Goal: Transaction & Acquisition: Book appointment/travel/reservation

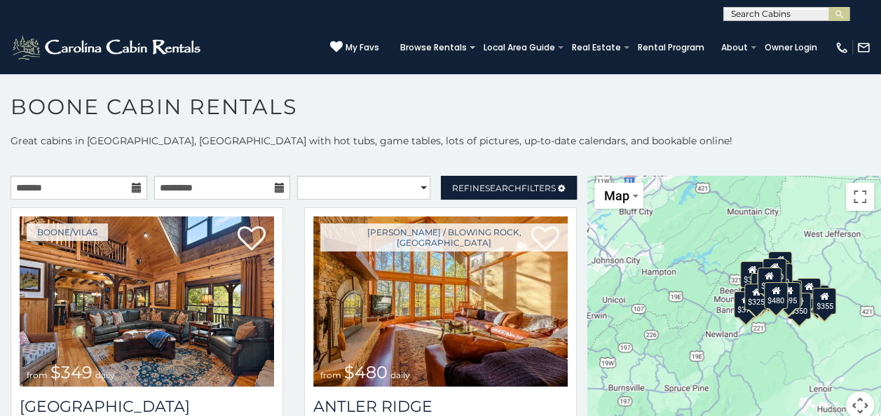
click at [132, 188] on icon at bounding box center [137, 188] width 10 height 10
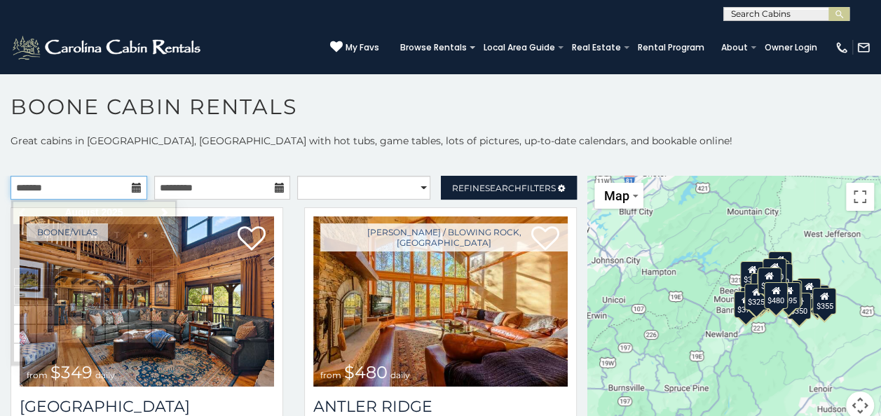
click at [90, 185] on input "text" at bounding box center [79, 188] width 137 height 24
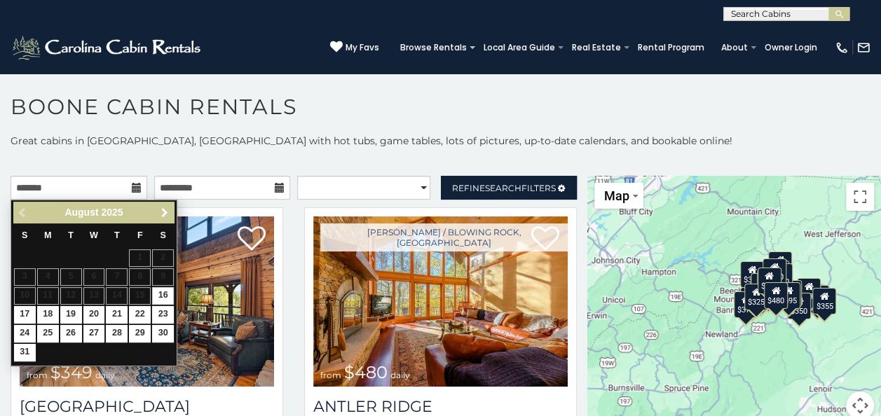
click at [162, 217] on span "Next" at bounding box center [164, 212] width 11 height 11
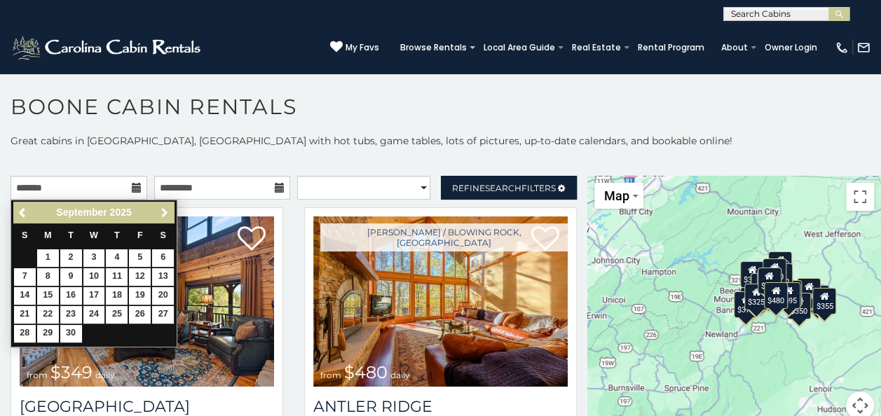
click at [162, 217] on span "Next" at bounding box center [164, 212] width 11 height 11
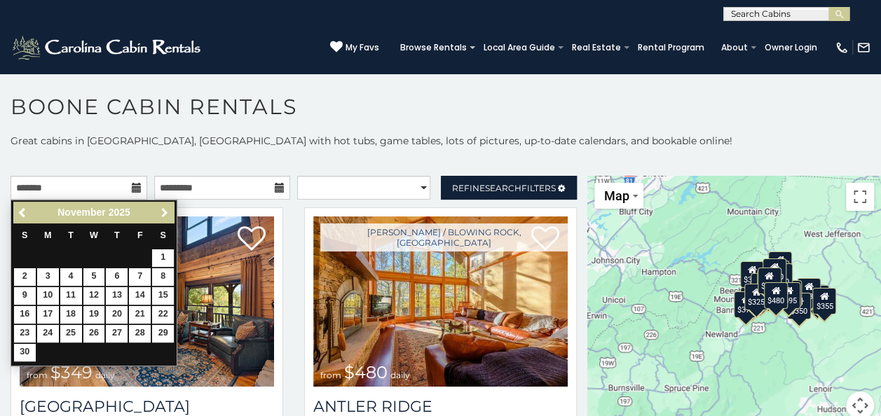
click at [162, 217] on span "Next" at bounding box center [164, 212] width 11 height 11
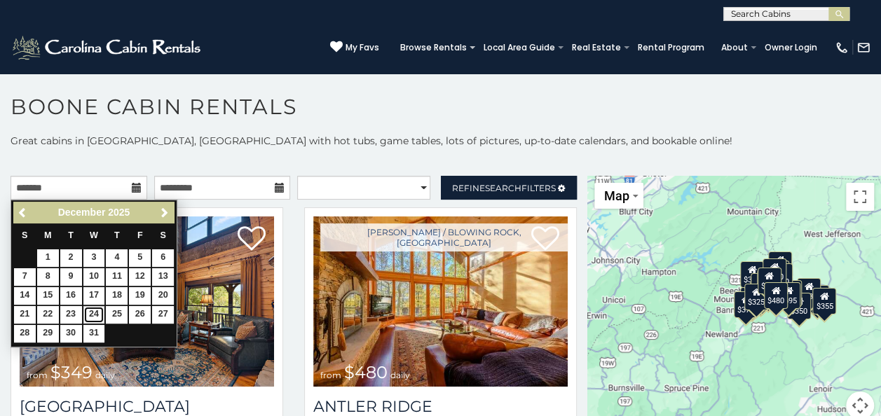
click at [97, 311] on link "24" at bounding box center [94, 315] width 22 height 18
type input "**********"
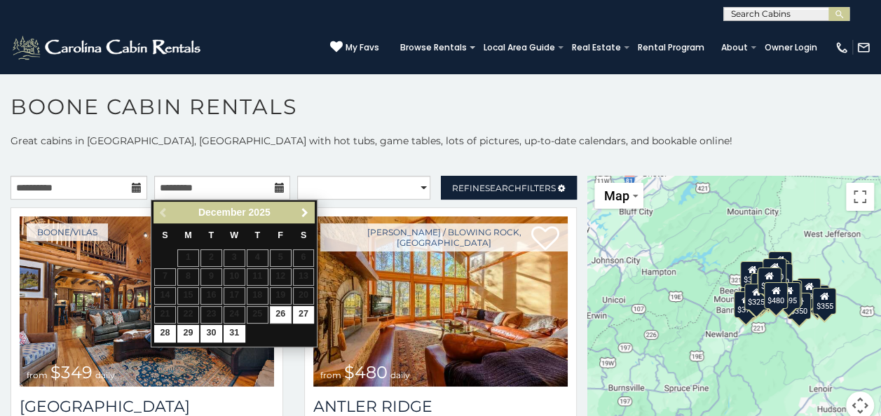
click at [308, 212] on span "Next" at bounding box center [304, 212] width 11 height 11
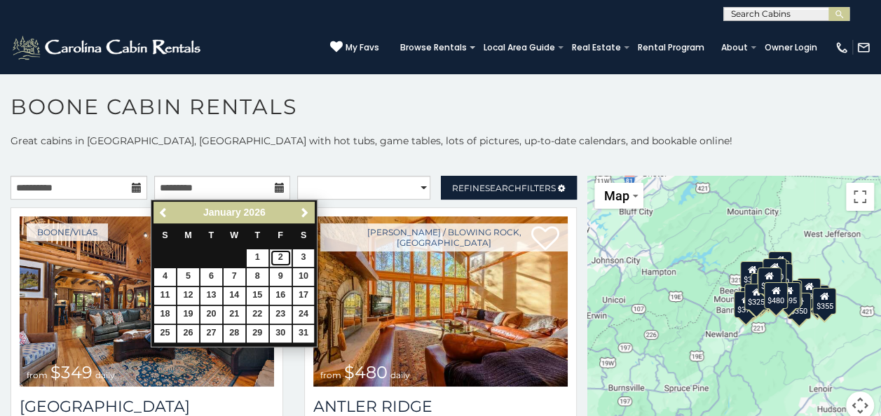
click at [275, 255] on link "2" at bounding box center [281, 258] width 22 height 18
type input "**********"
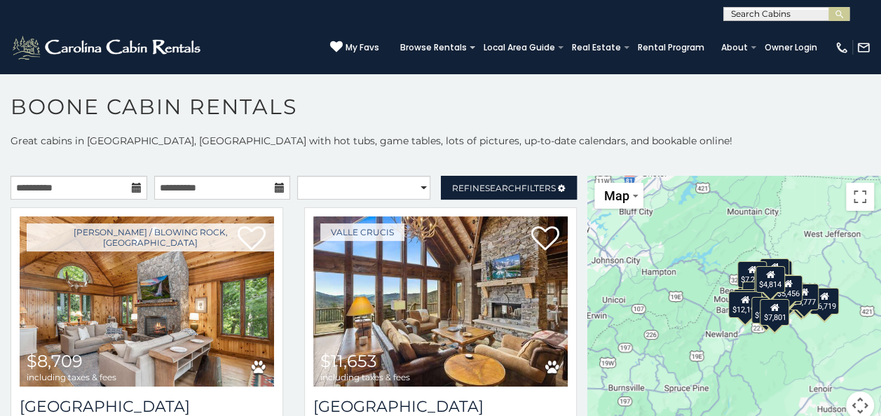
scroll to position [7, 0]
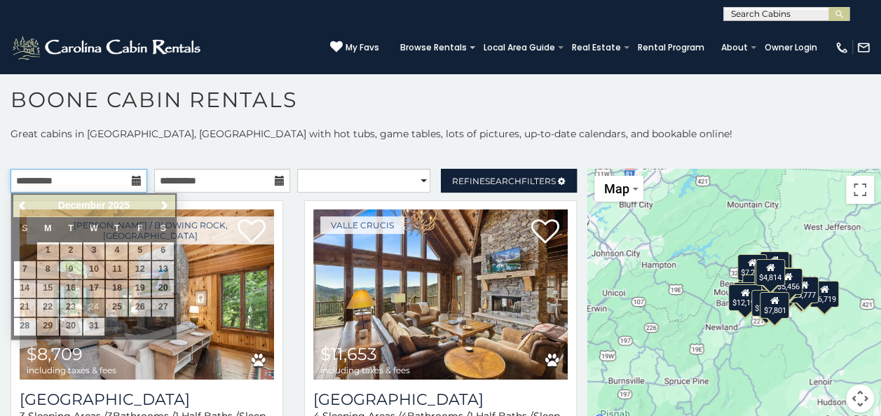
click at [132, 172] on input "**********" at bounding box center [79, 181] width 137 height 24
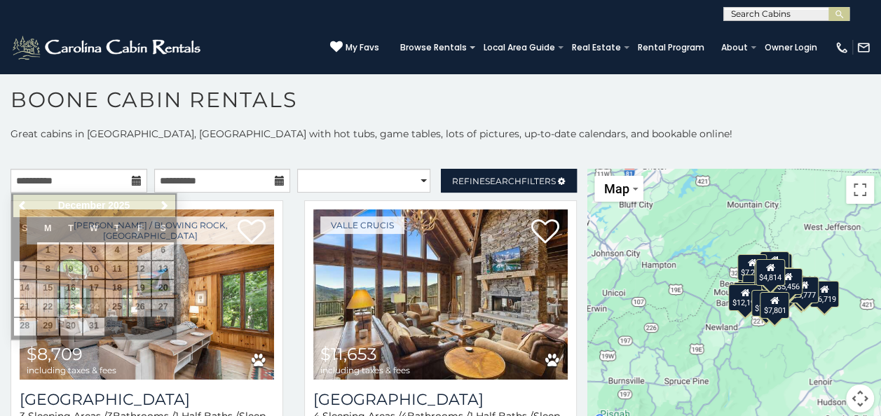
click at [280, 139] on p "Great cabins in Boone, NC with hot tubs, game tables, lots of pictures, up-to-d…" at bounding box center [440, 134] width 881 height 14
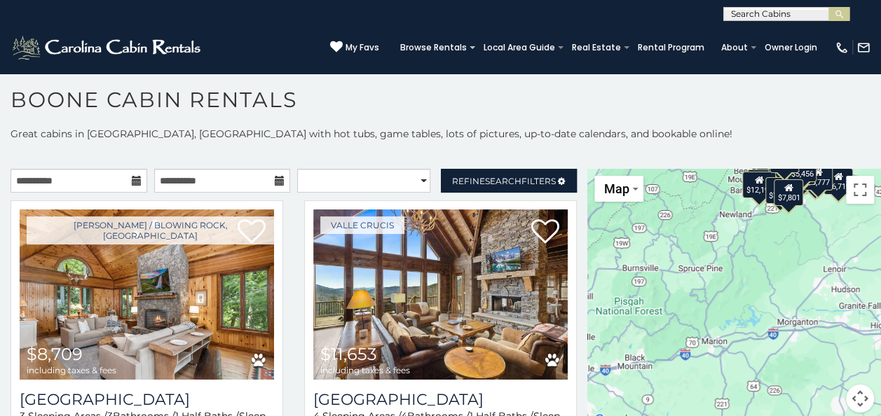
drag, startPoint x: 805, startPoint y: 343, endPoint x: 819, endPoint y: 226, distance: 117.9
click at [819, 226] on div "$8,709 $11,653 $9,377 $13,492 $9,231 $5,129 $6,591 $8,687 $8,752 $6,279 $10,397…" at bounding box center [734, 299] width 294 height 261
click at [861, 199] on button "Toggle fullscreen view" at bounding box center [860, 190] width 28 height 28
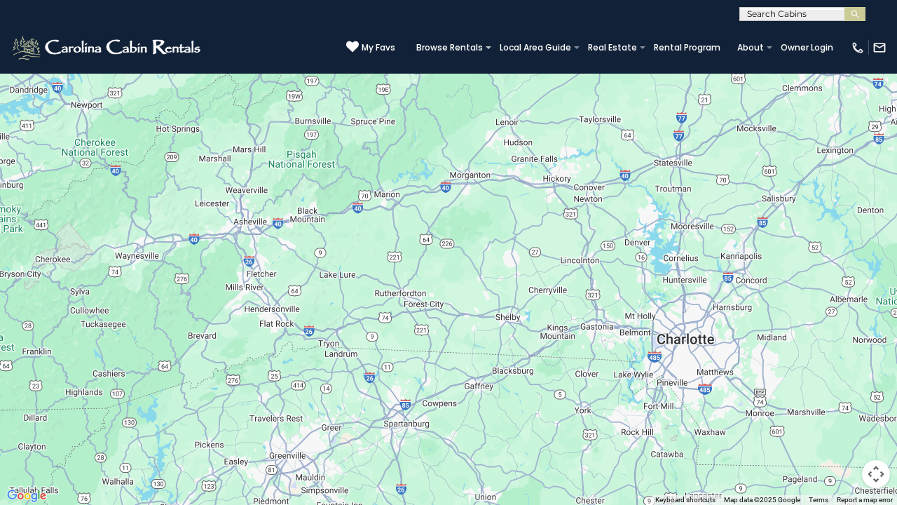
drag, startPoint x: 670, startPoint y: 327, endPoint x: 624, endPoint y: 228, distance: 108.5
click at [624, 228] on div "$8,709 $11,653 $9,377 $13,492 $9,231 $5,129 $6,591 $8,687 $8,752 $6,279 $10,397…" at bounding box center [448, 252] width 897 height 505
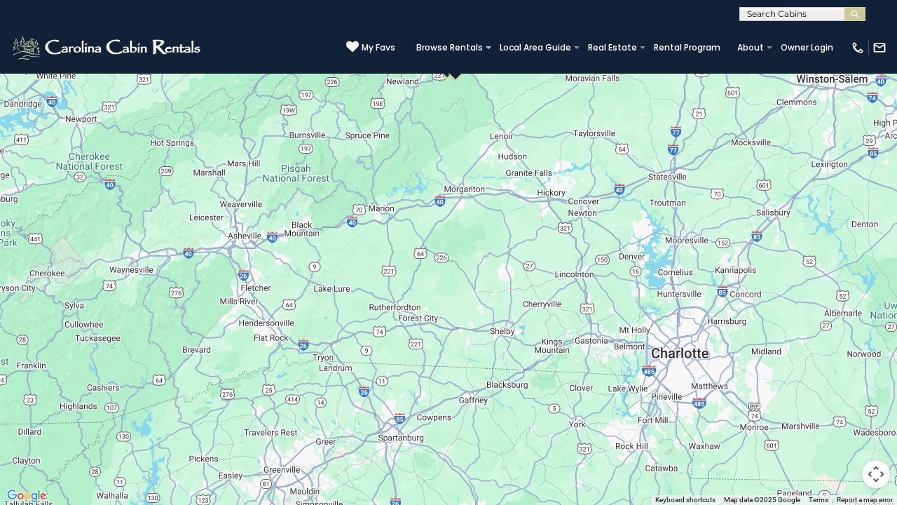
click at [875, 416] on button "Map camera controls" at bounding box center [876, 474] width 28 height 28
click at [837, 416] on button "Zoom out" at bounding box center [841, 474] width 28 height 28
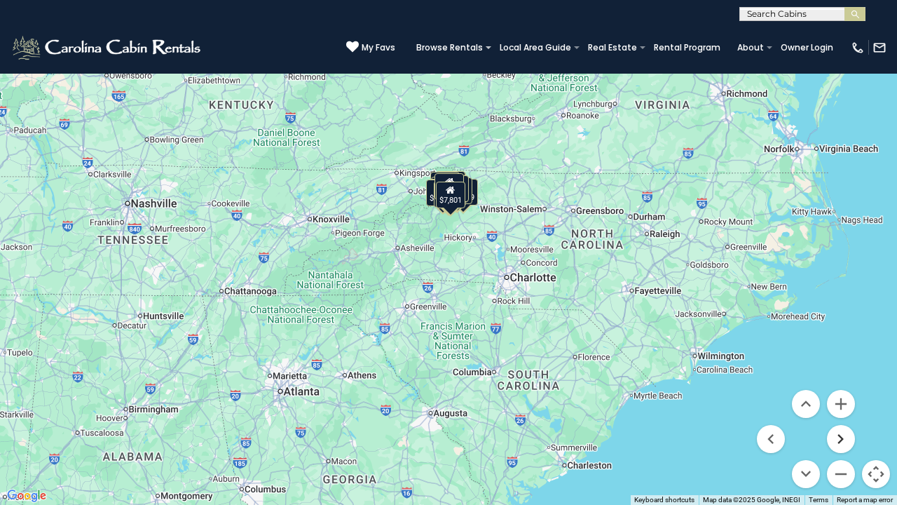
click at [844, 416] on button "Move right" at bounding box center [841, 439] width 28 height 28
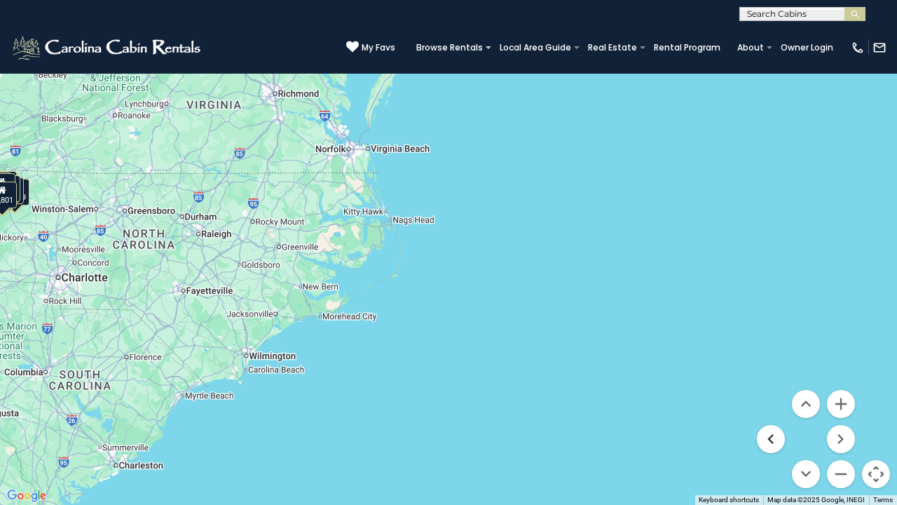
click at [779, 416] on button "Move left" at bounding box center [771, 439] width 28 height 28
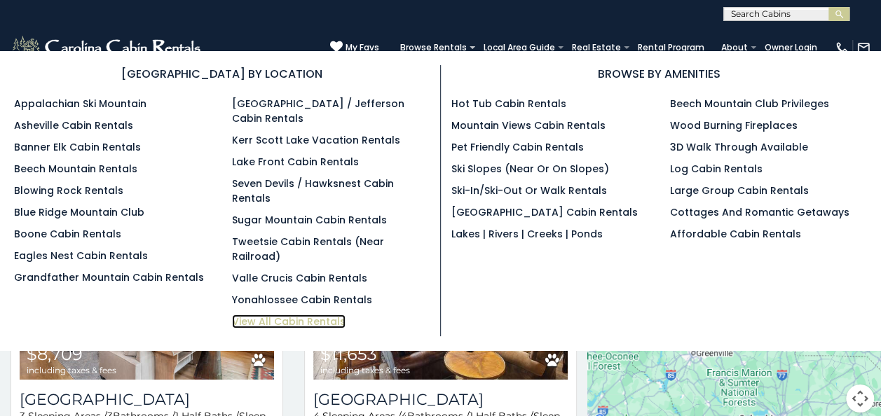
click at [262, 315] on link "View All Cabin Rentals" at bounding box center [289, 322] width 114 height 14
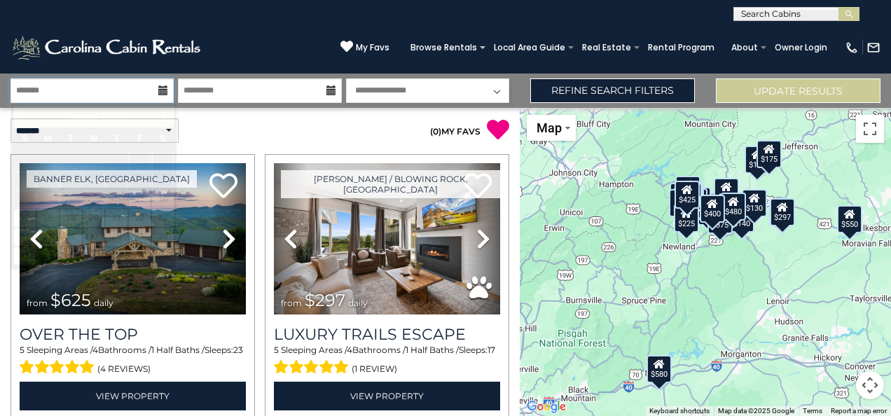
click at [164, 96] on input "text" at bounding box center [92, 90] width 163 height 25
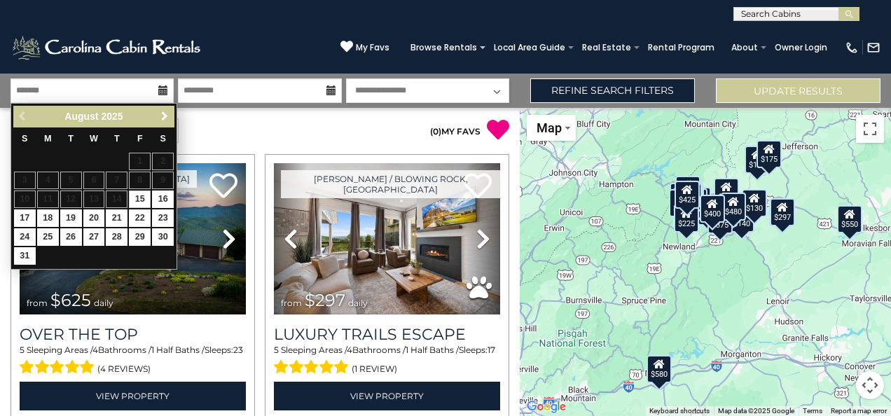
click at [161, 119] on span "Next" at bounding box center [164, 116] width 11 height 11
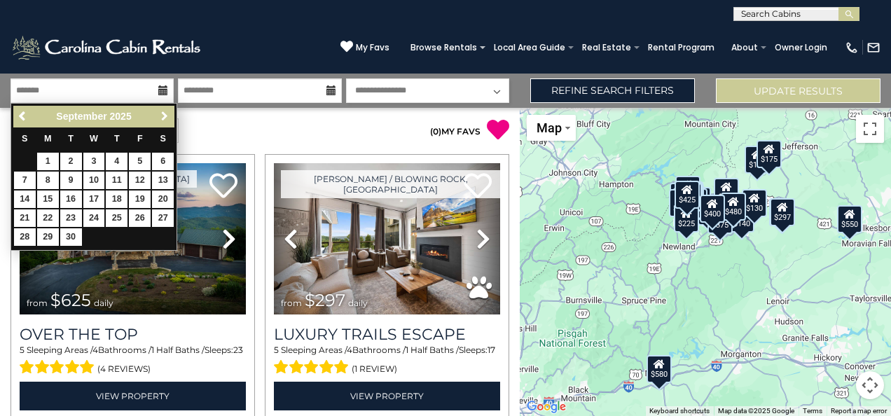
click at [161, 119] on span "Next" at bounding box center [164, 116] width 11 height 11
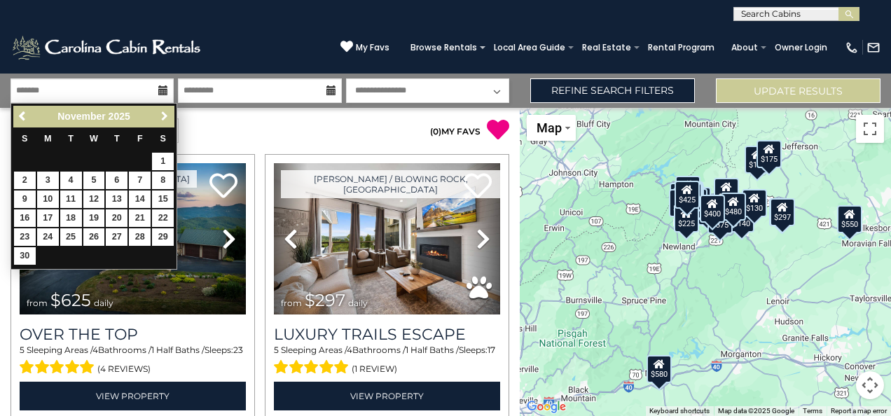
click at [161, 119] on span "Next" at bounding box center [164, 116] width 11 height 11
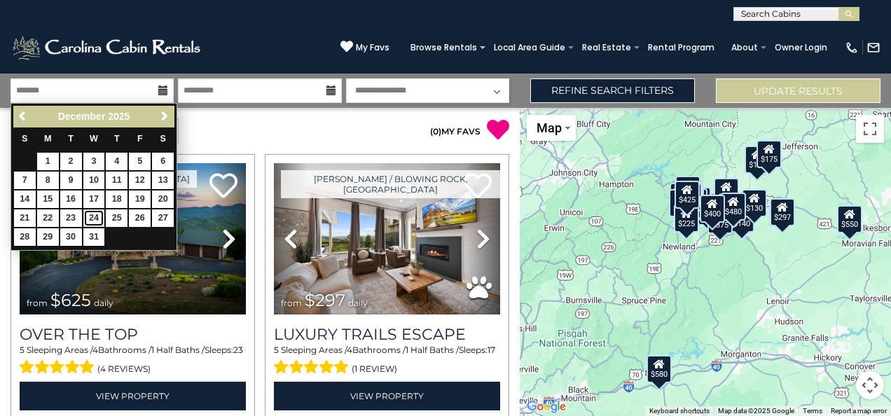
click at [93, 214] on link "24" at bounding box center [94, 219] width 22 height 18
type input "********"
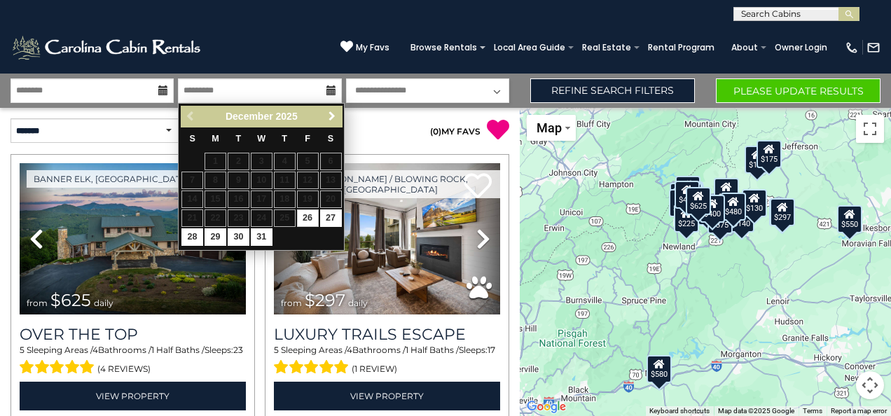
click at [329, 117] on span "Next" at bounding box center [332, 116] width 11 height 11
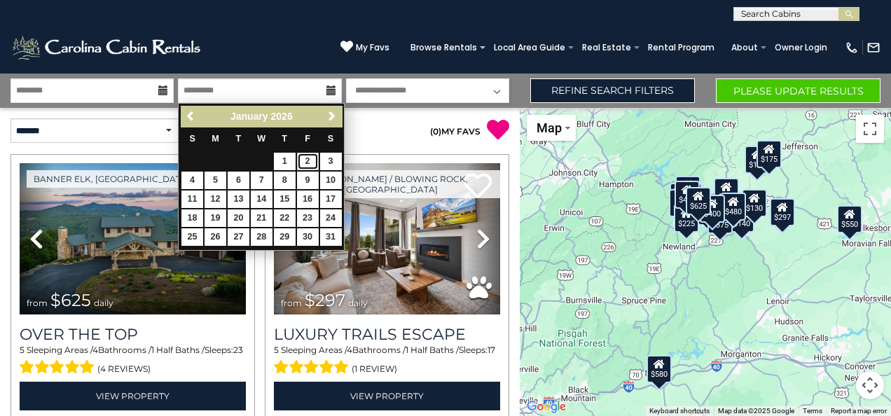
click at [306, 160] on link "2" at bounding box center [308, 162] width 22 height 18
type input "******"
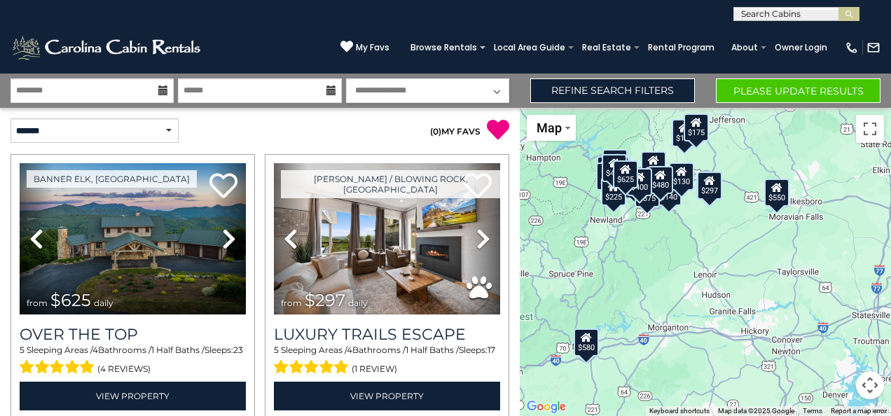
drag, startPoint x: 727, startPoint y: 322, endPoint x: 648, endPoint y: 285, distance: 87.2
click at [648, 285] on div "$625 $297 $175 $300 $580 $290 $424 $395 $270 $185 $230 $550 $349 $230 $160 $325…" at bounding box center [705, 262] width 371 height 308
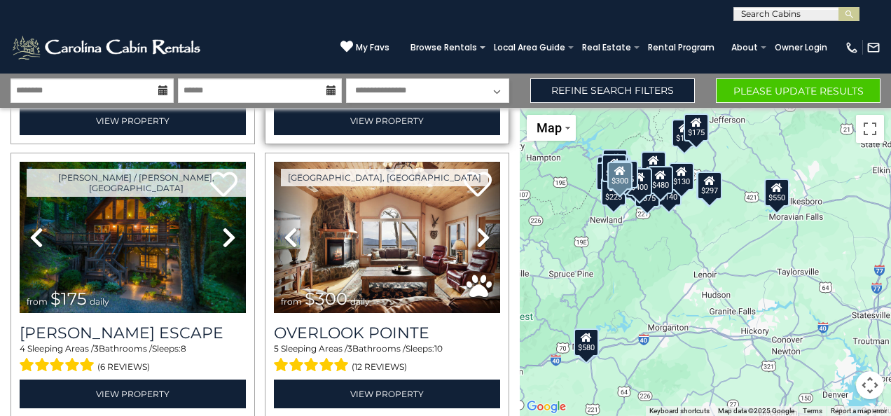
scroll to position [277, 0]
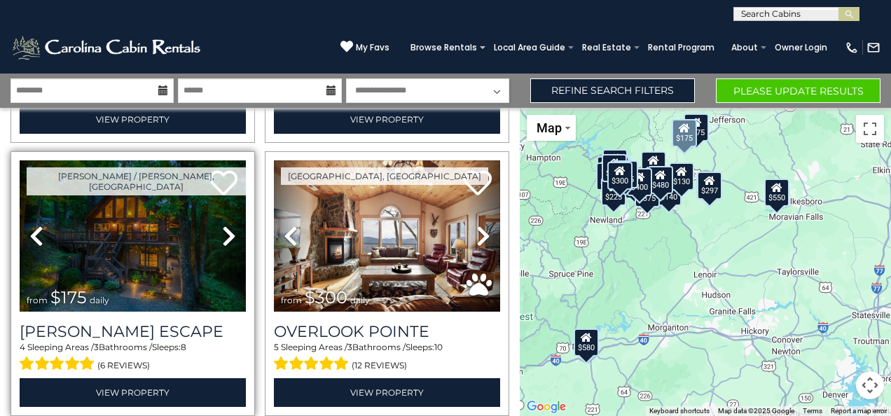
click at [223, 229] on icon at bounding box center [229, 236] width 14 height 22
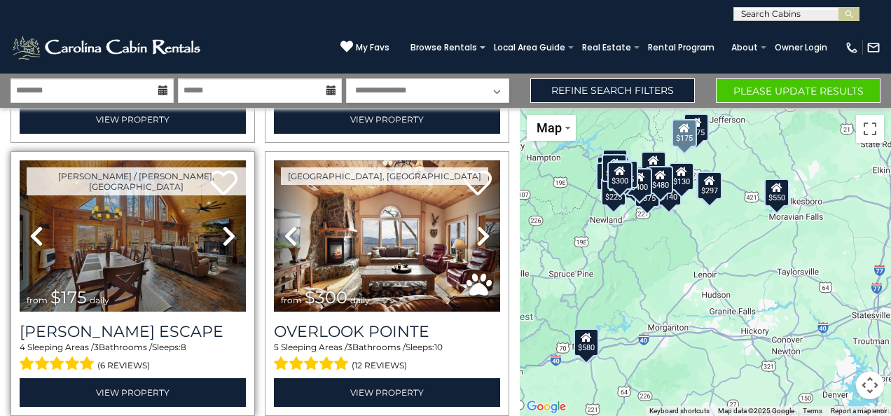
click at [223, 229] on icon at bounding box center [229, 236] width 14 height 22
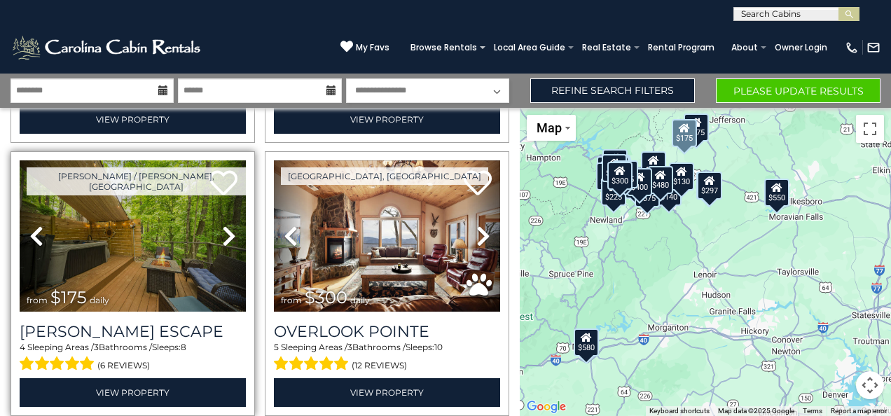
click at [223, 229] on icon at bounding box center [229, 236] width 14 height 22
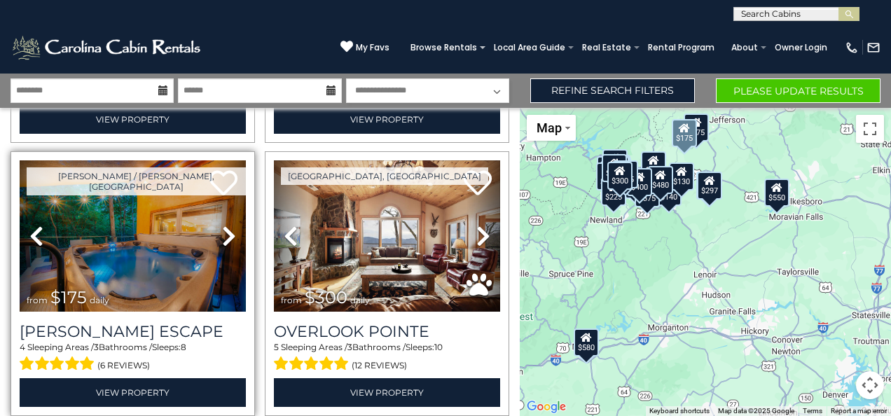
click at [223, 229] on icon at bounding box center [229, 236] width 14 height 22
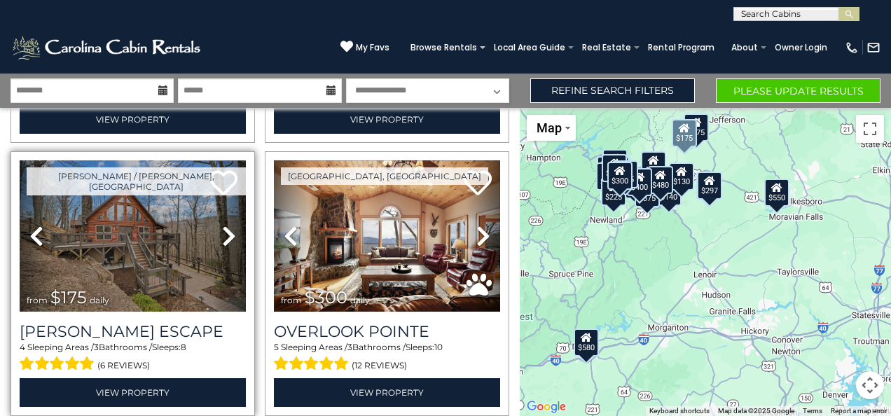
click at [223, 229] on icon at bounding box center [229, 236] width 14 height 22
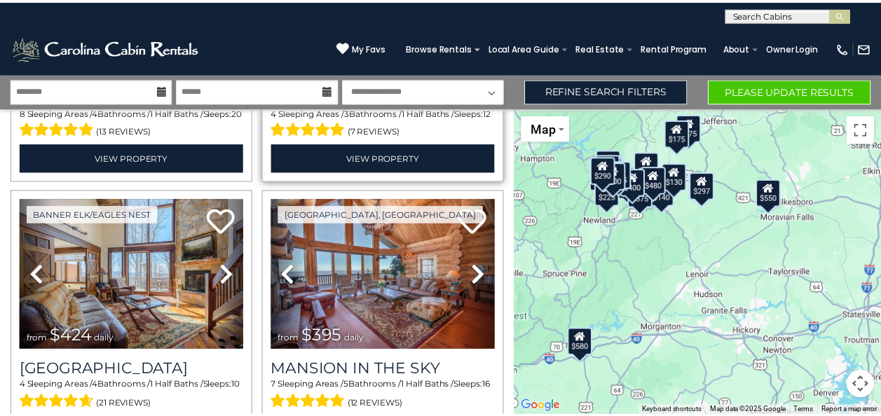
scroll to position [811, 0]
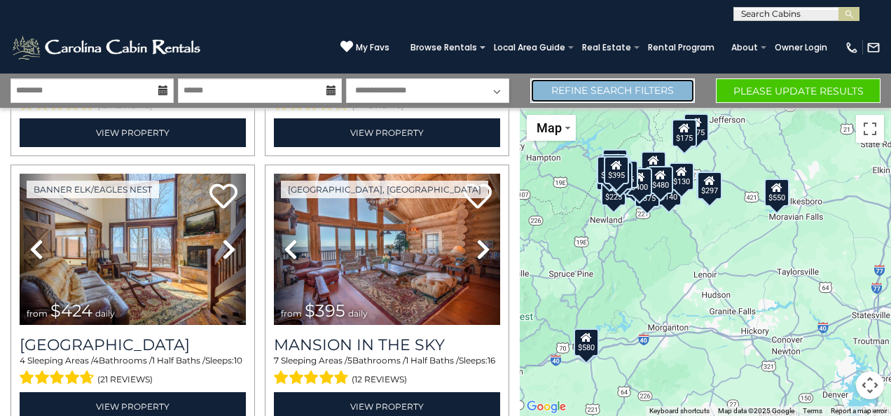
click at [648, 81] on link "Refine Search Filters" at bounding box center [613, 90] width 165 height 25
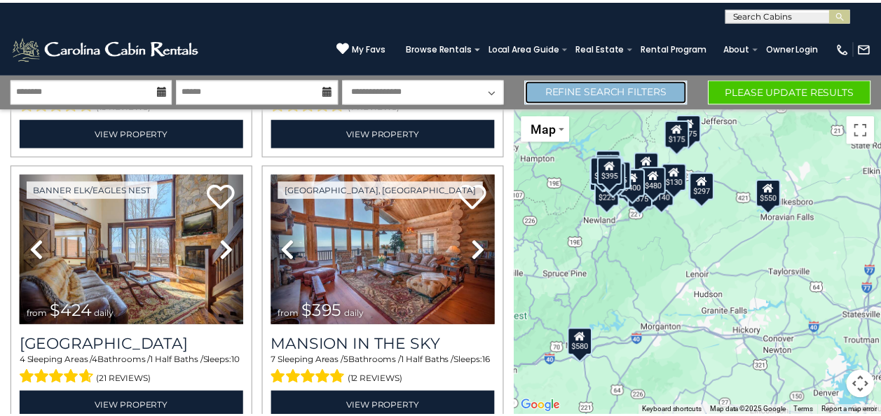
scroll to position [805, 0]
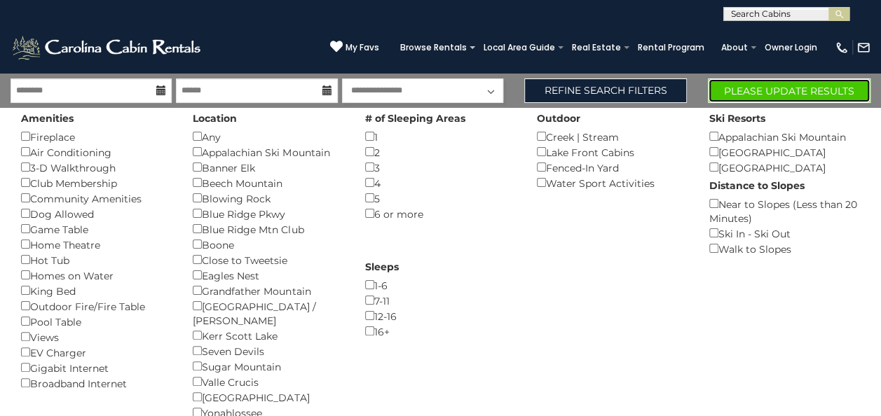
click at [759, 85] on button "Please Update Results" at bounding box center [789, 90] width 163 height 25
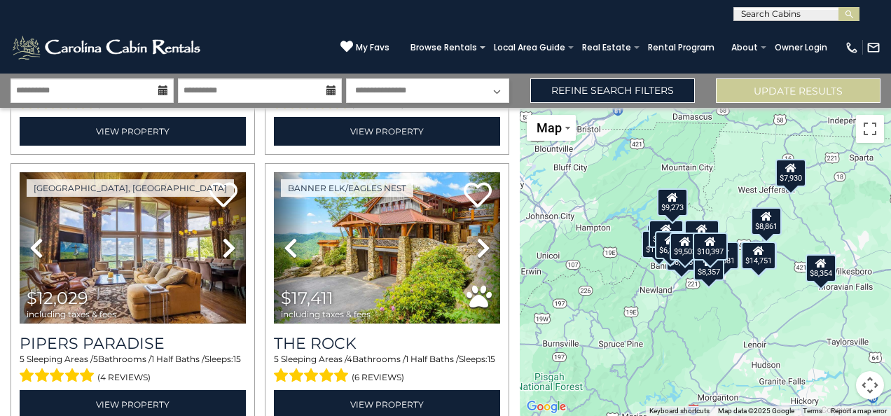
scroll to position [268, 0]
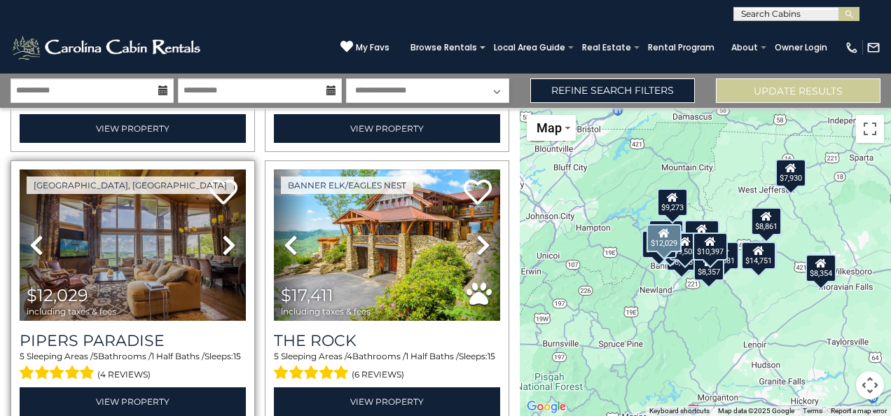
click at [228, 237] on icon at bounding box center [229, 245] width 14 height 22
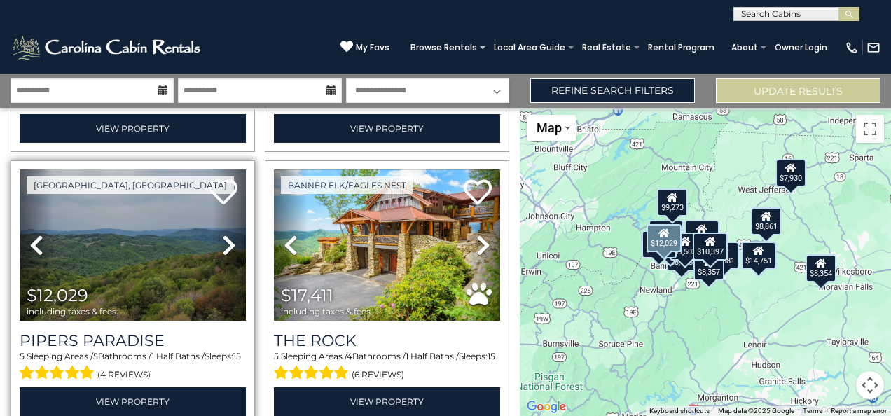
click at [228, 237] on icon at bounding box center [229, 245] width 14 height 22
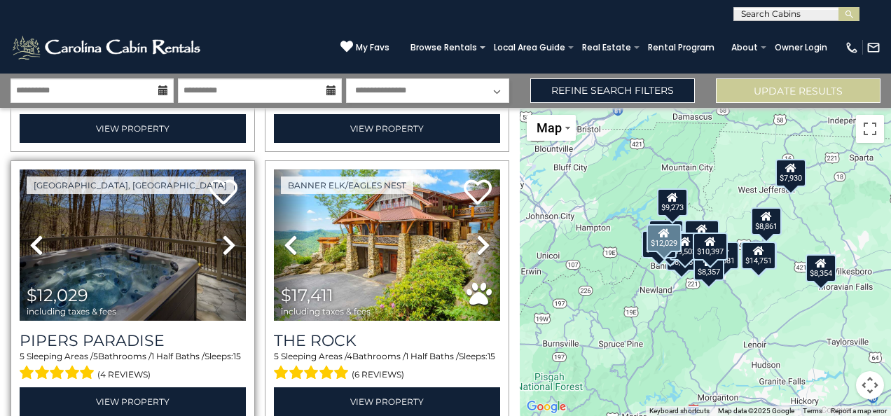
click at [228, 237] on icon at bounding box center [229, 245] width 14 height 22
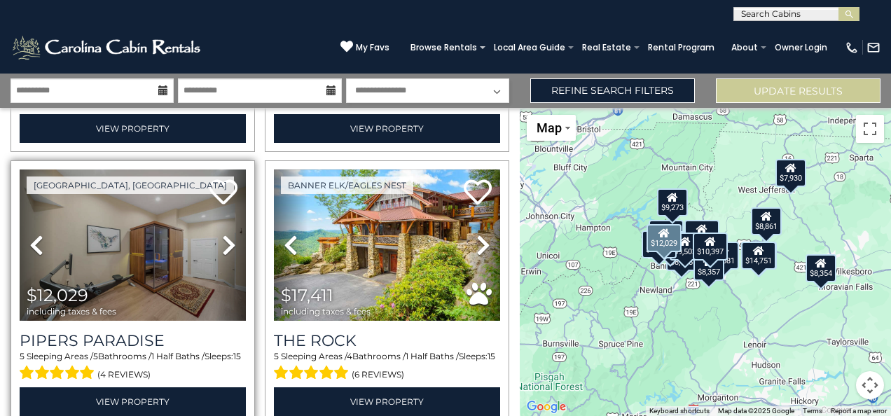
click at [228, 237] on icon at bounding box center [229, 245] width 14 height 22
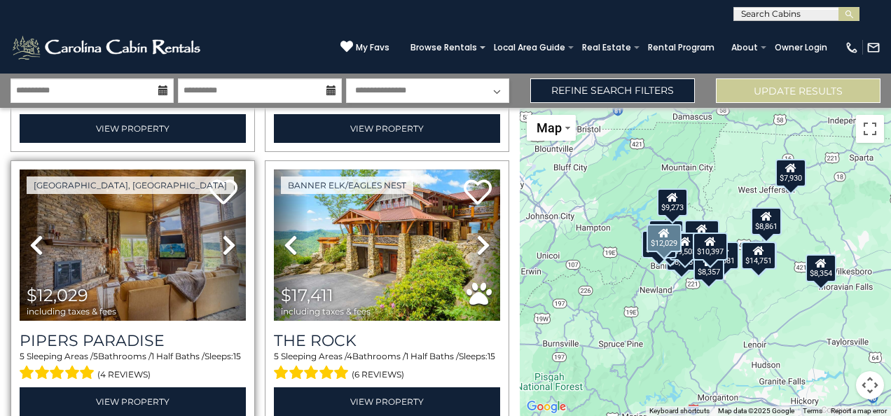
click at [228, 237] on icon at bounding box center [229, 245] width 14 height 22
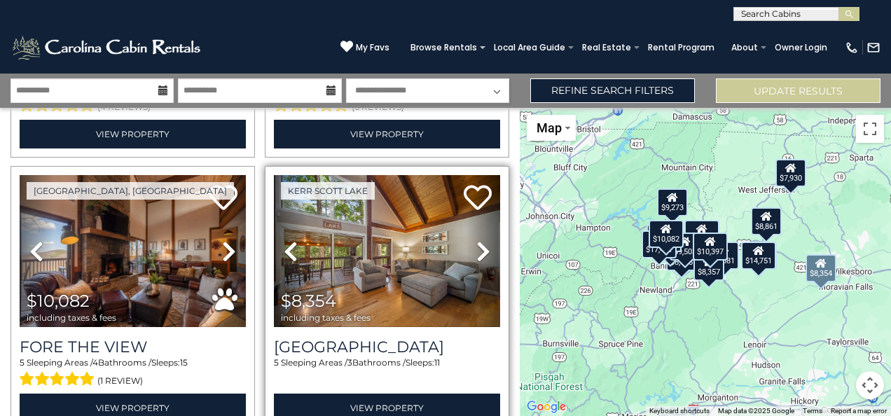
scroll to position [556, 0]
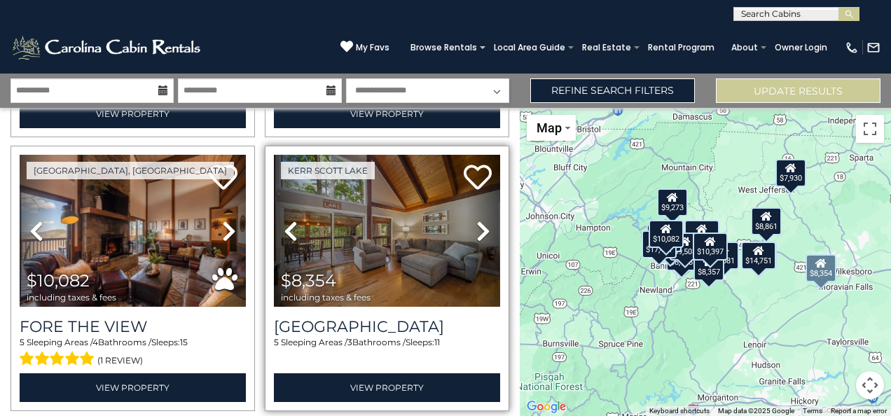
click at [481, 224] on icon at bounding box center [484, 231] width 14 height 22
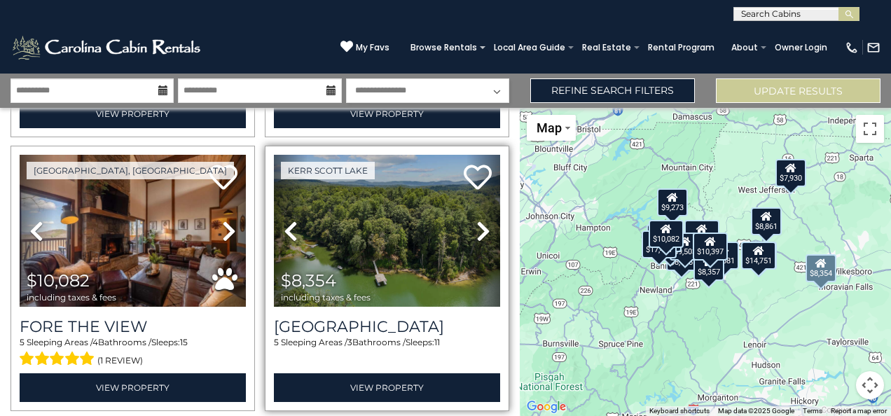
click at [481, 224] on icon at bounding box center [484, 231] width 14 height 22
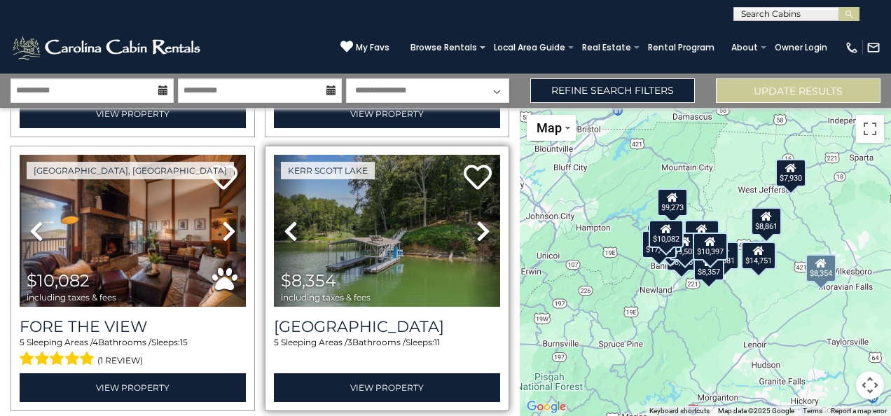
click at [481, 224] on icon at bounding box center [484, 231] width 14 height 22
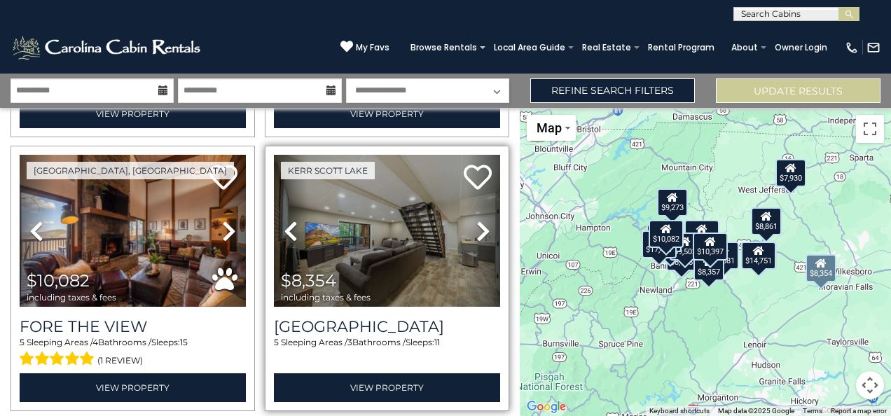
click at [481, 224] on icon at bounding box center [484, 231] width 14 height 22
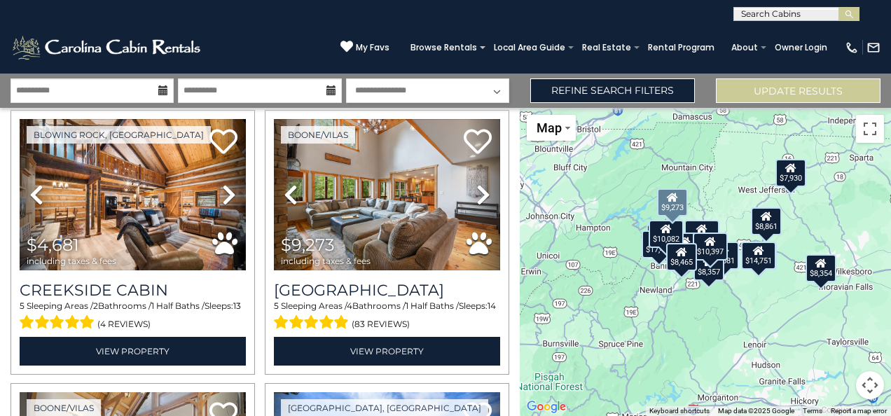
scroll to position [1140, 0]
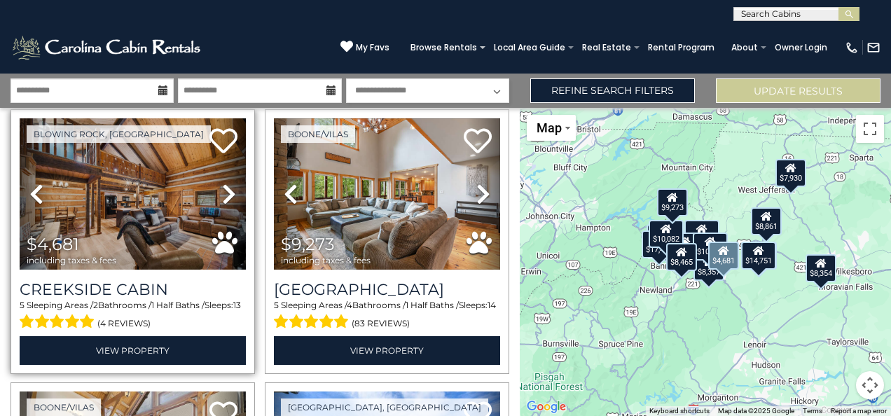
click at [222, 183] on icon at bounding box center [229, 194] width 14 height 22
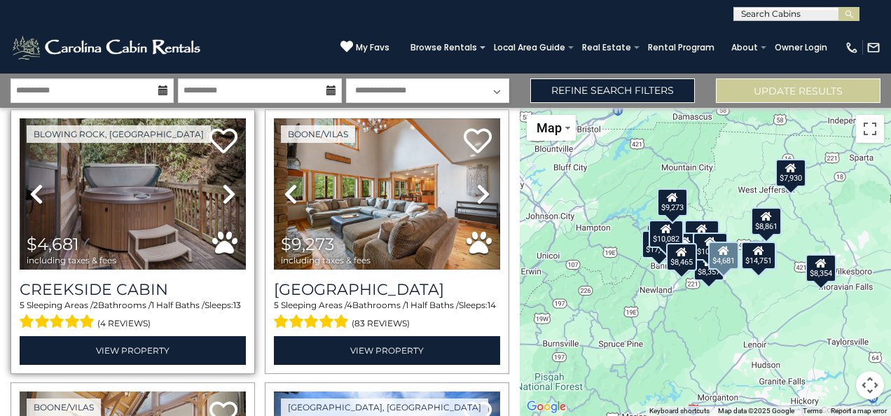
click at [222, 183] on icon at bounding box center [229, 194] width 14 height 22
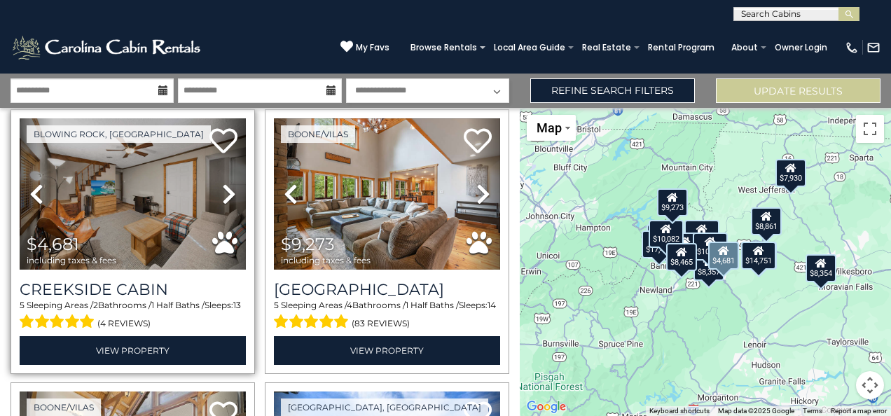
click at [222, 183] on icon at bounding box center [229, 194] width 14 height 22
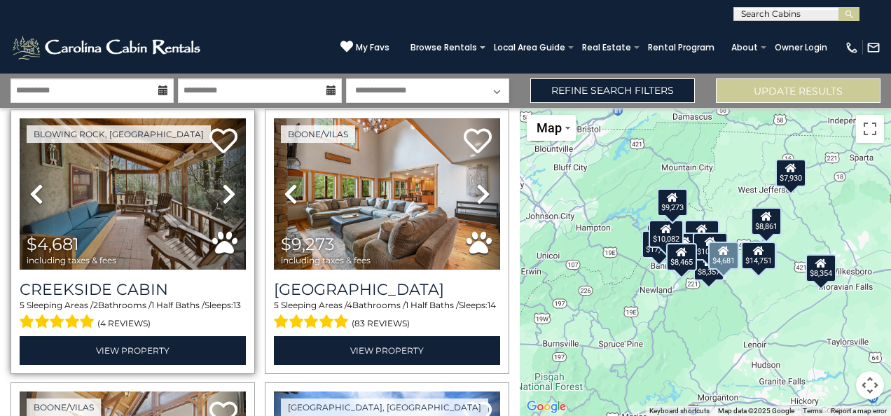
click at [222, 183] on icon at bounding box center [229, 194] width 14 height 22
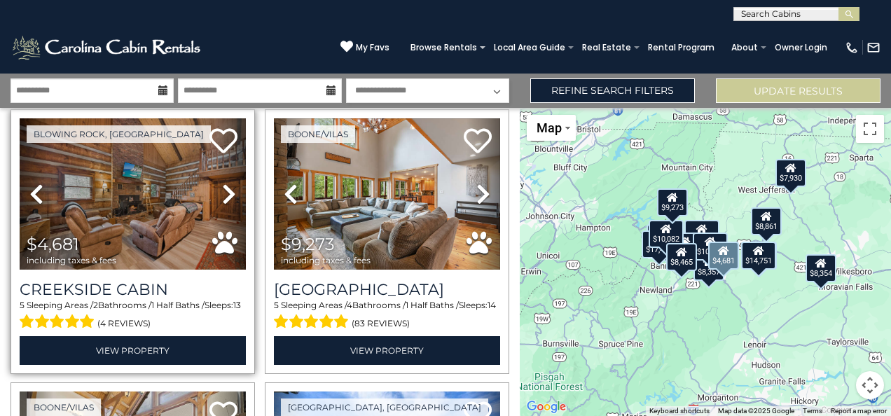
click at [222, 183] on icon at bounding box center [229, 194] width 14 height 22
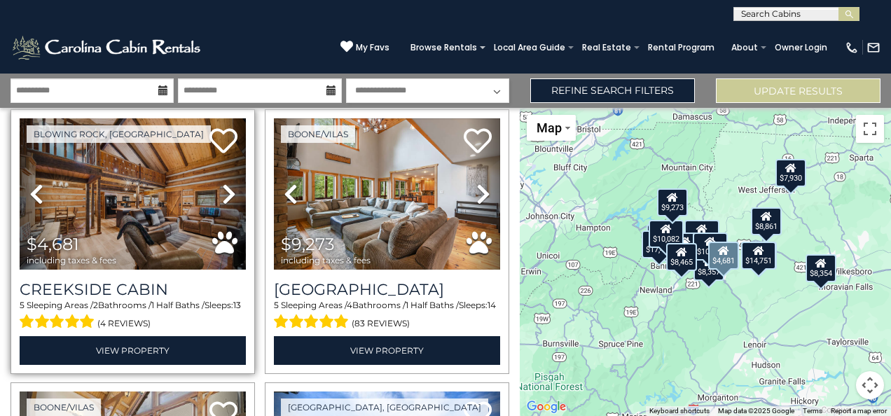
click at [222, 183] on icon at bounding box center [229, 194] width 14 height 22
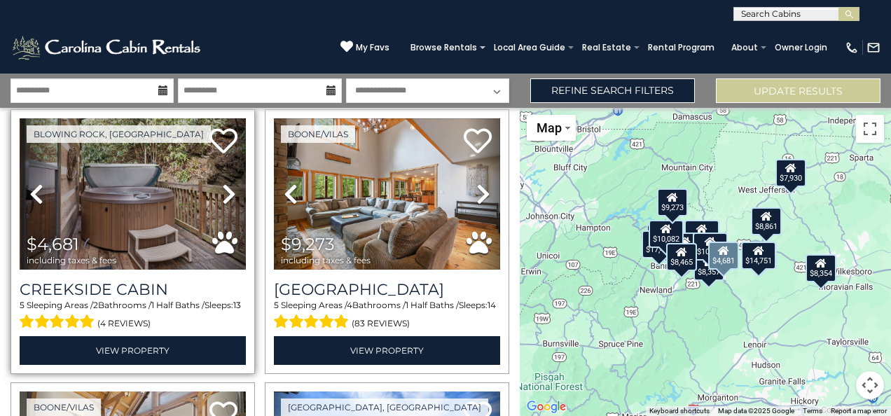
click at [222, 183] on icon at bounding box center [229, 194] width 14 height 22
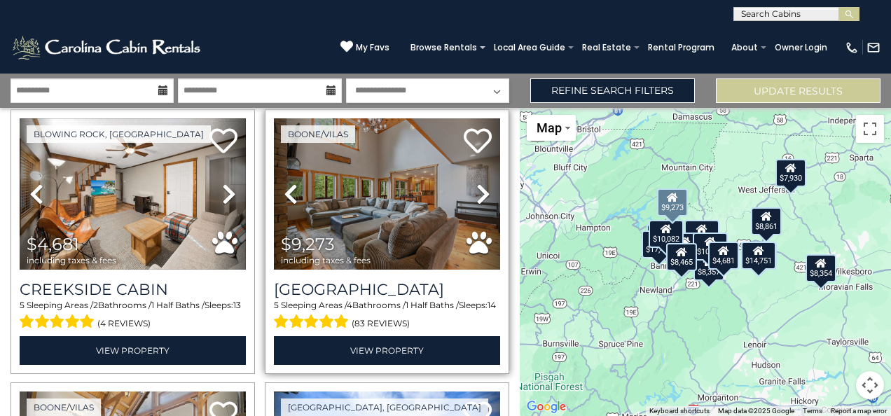
click at [478, 185] on icon at bounding box center [484, 194] width 14 height 22
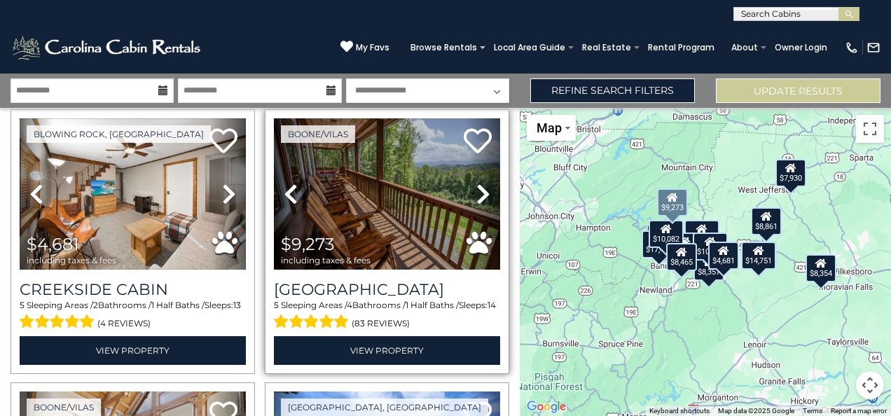
click at [478, 185] on icon at bounding box center [484, 194] width 14 height 22
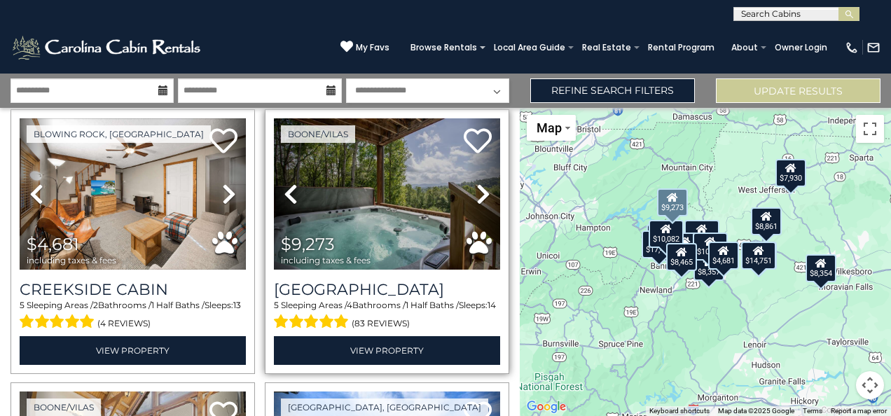
click at [478, 185] on icon at bounding box center [484, 194] width 14 height 22
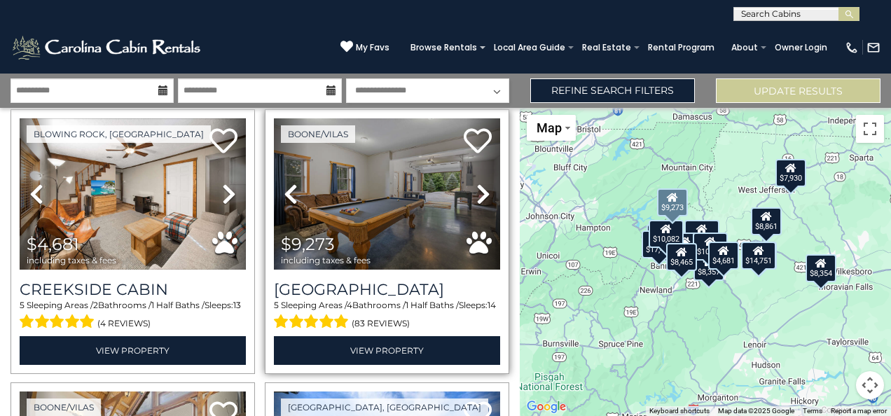
click at [478, 185] on icon at bounding box center [484, 194] width 14 height 22
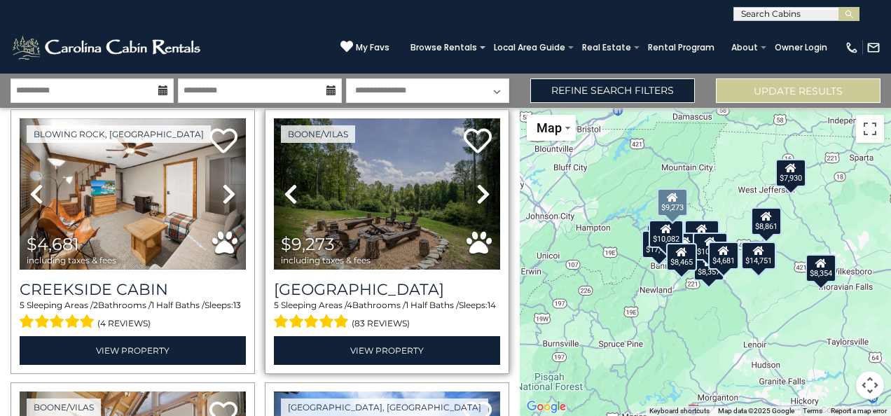
click at [478, 185] on icon at bounding box center [484, 194] width 14 height 22
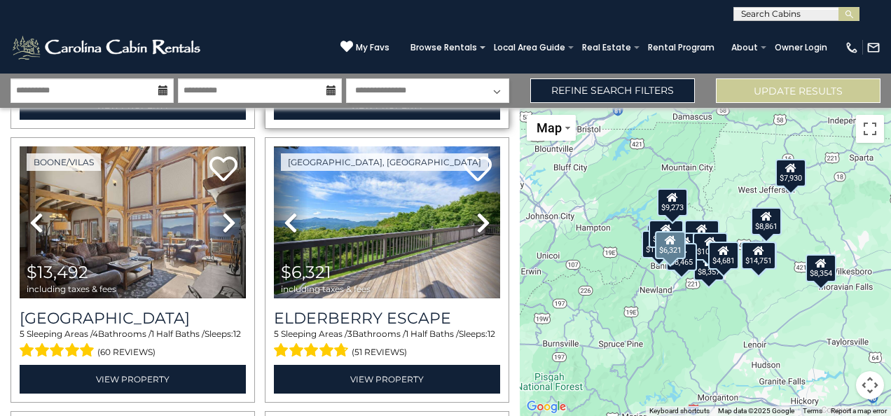
scroll to position [1386, 0]
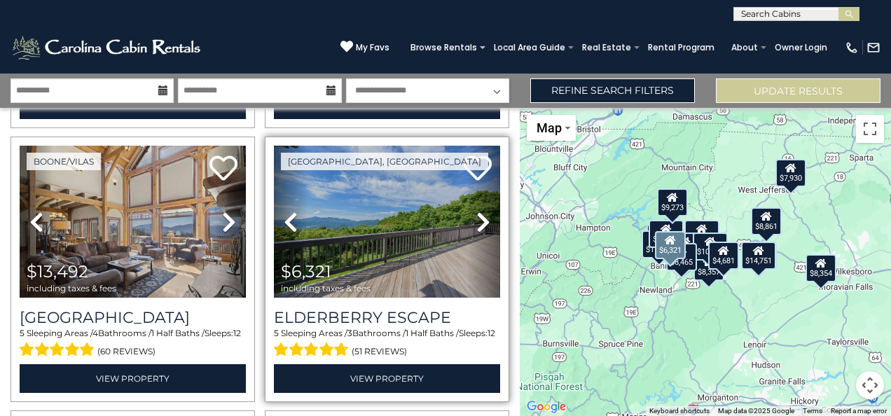
click at [477, 211] on icon at bounding box center [484, 222] width 14 height 22
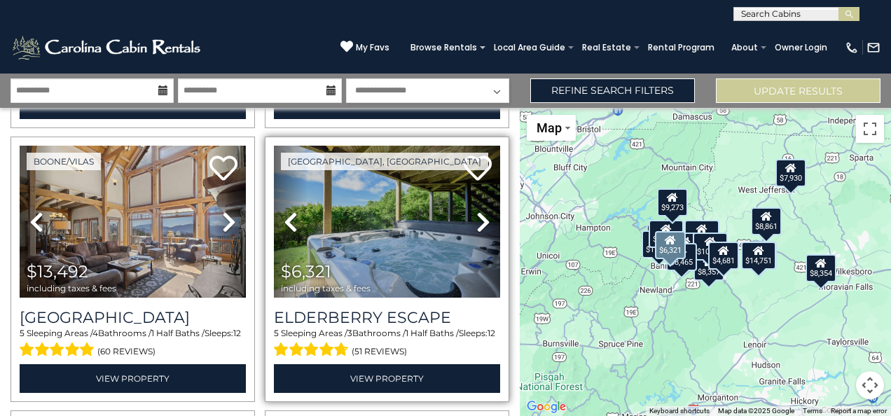
click at [477, 211] on icon at bounding box center [484, 222] width 14 height 22
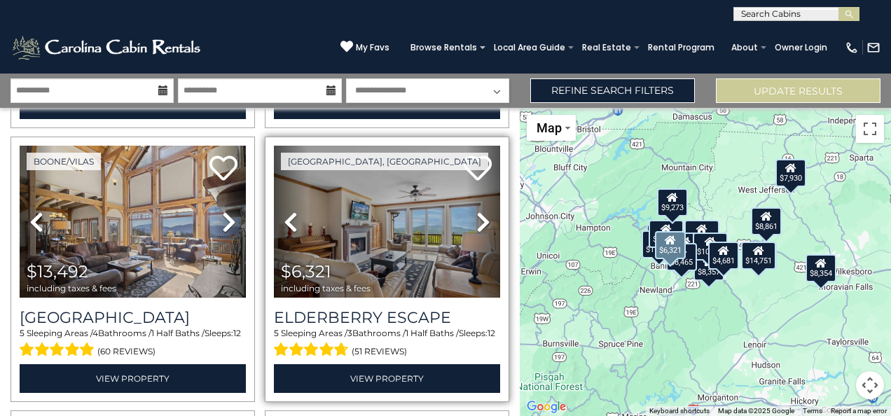
click at [477, 211] on icon at bounding box center [484, 222] width 14 height 22
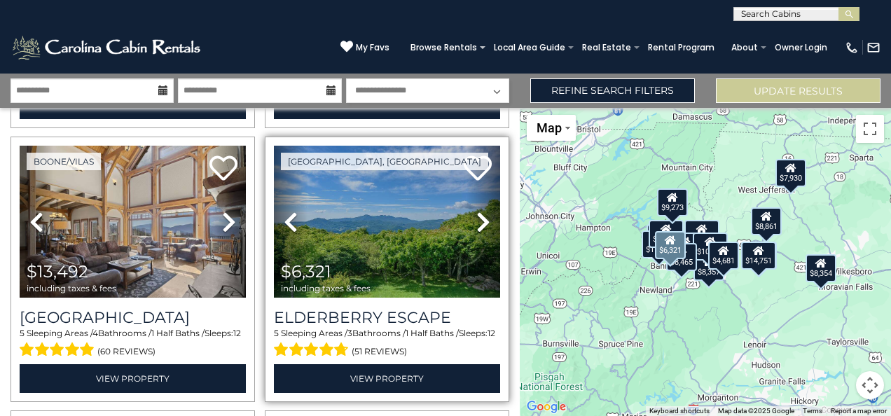
click at [477, 211] on icon at bounding box center [484, 222] width 14 height 22
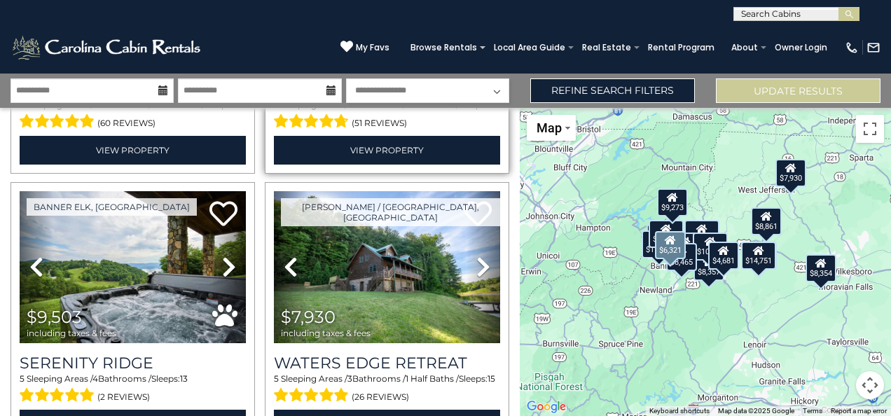
scroll to position [1615, 0]
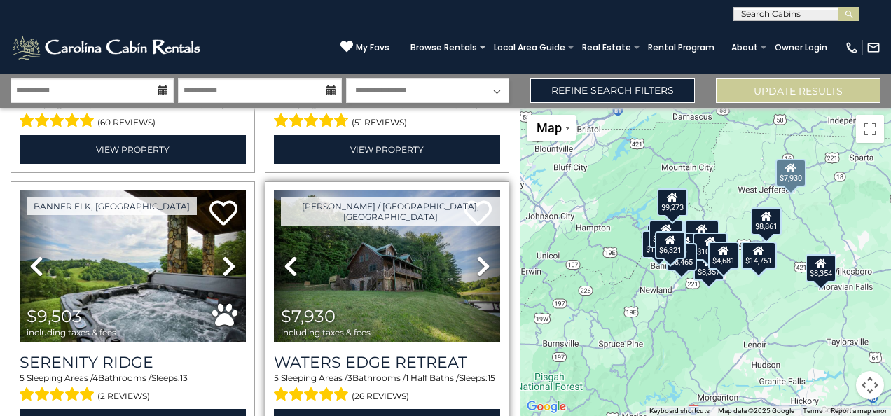
click at [482, 255] on icon at bounding box center [484, 266] width 14 height 22
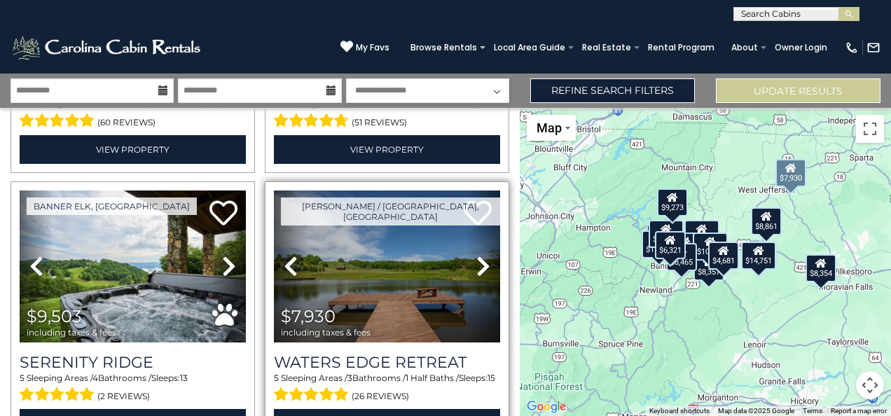
click at [482, 255] on icon at bounding box center [484, 266] width 14 height 22
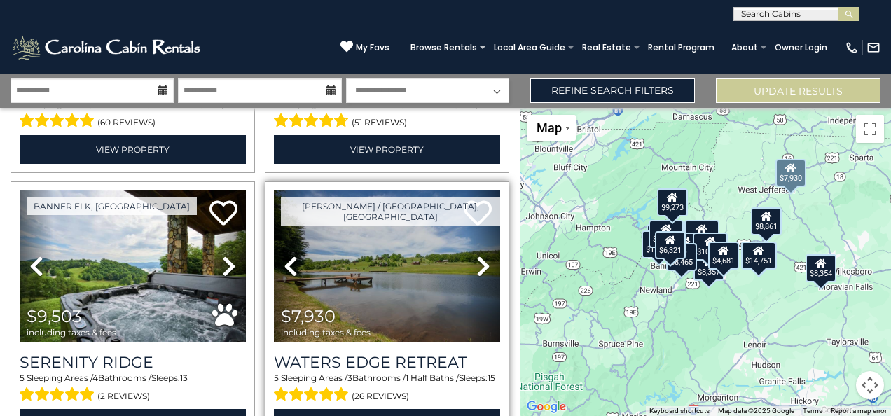
click at [482, 255] on icon at bounding box center [484, 266] width 14 height 22
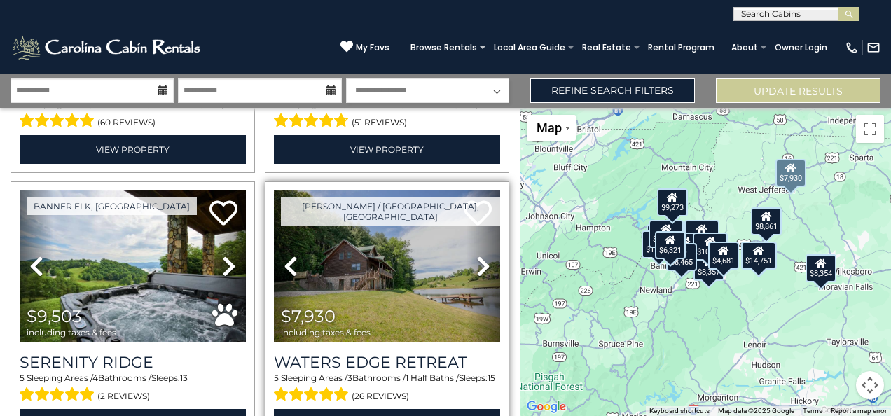
click at [482, 255] on icon at bounding box center [484, 266] width 14 height 22
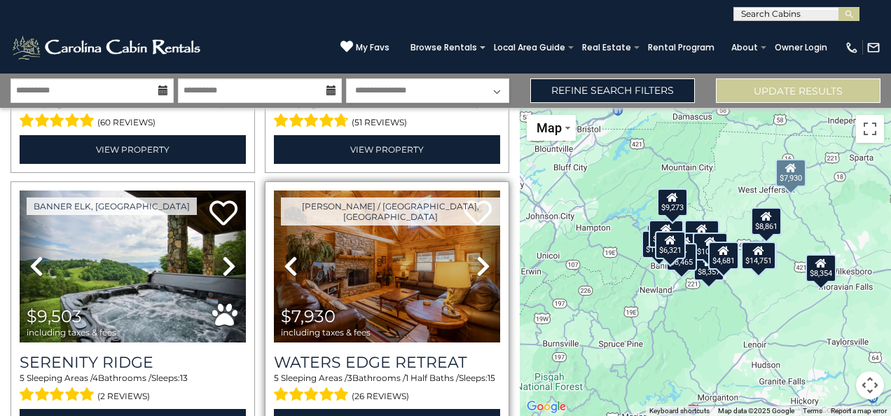
click at [482, 255] on icon at bounding box center [484, 266] width 14 height 22
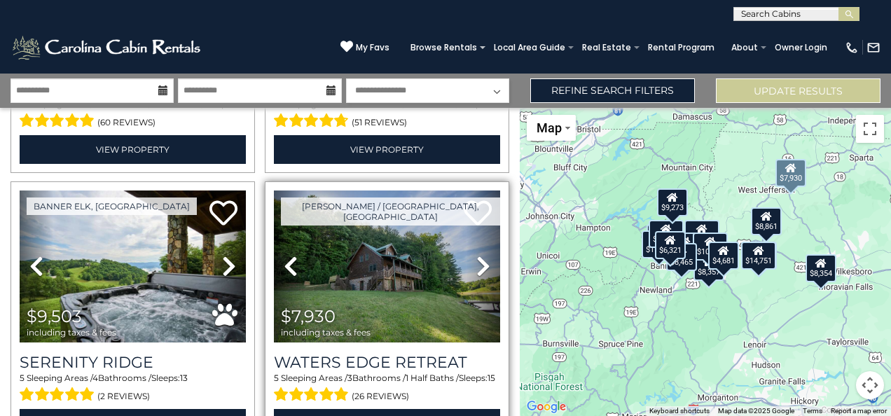
click at [482, 255] on icon at bounding box center [484, 266] width 14 height 22
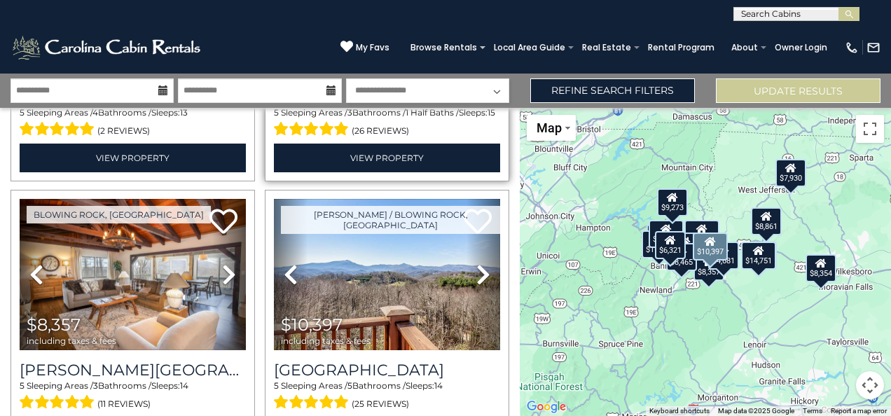
scroll to position [1873, 0]
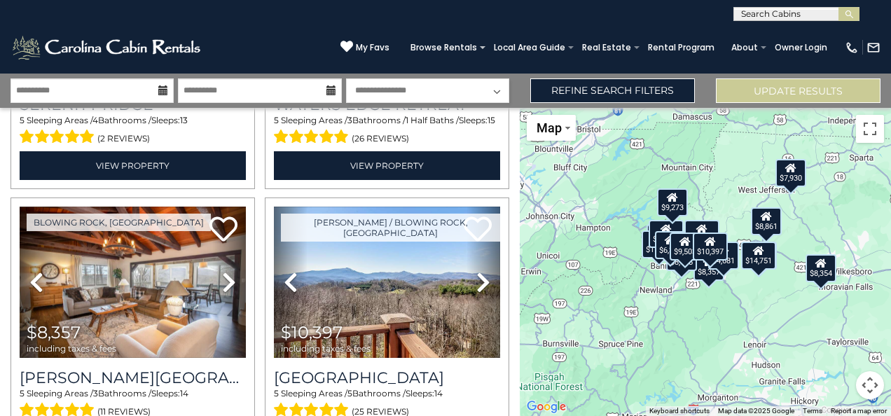
click at [163, 88] on icon at bounding box center [163, 90] width 10 height 10
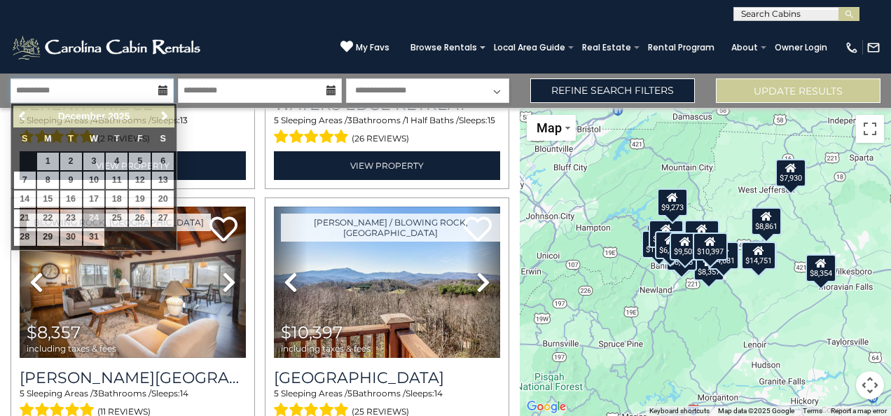
click at [104, 88] on input "**********" at bounding box center [92, 90] width 163 height 25
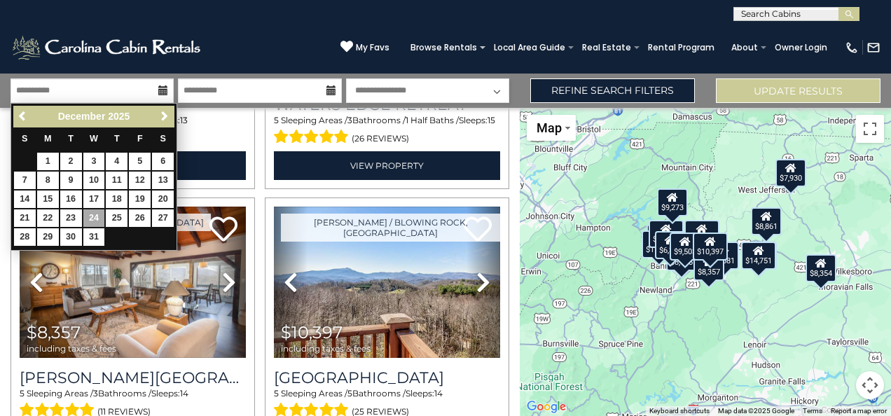
click at [334, 90] on icon at bounding box center [332, 90] width 10 height 10
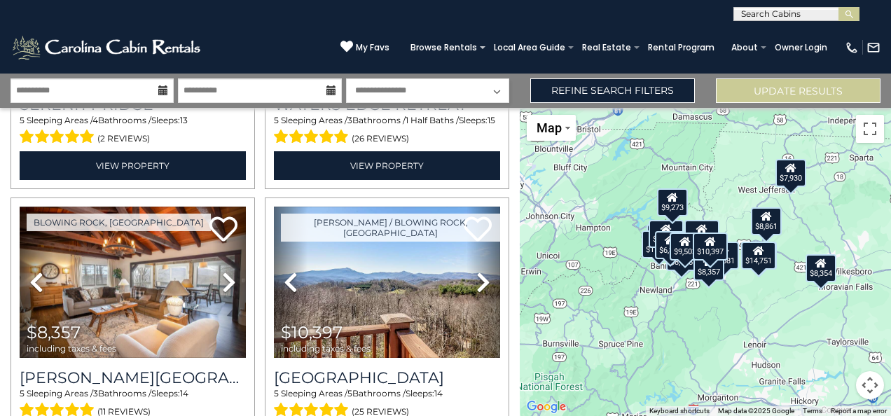
click at [331, 90] on icon at bounding box center [332, 90] width 10 height 10
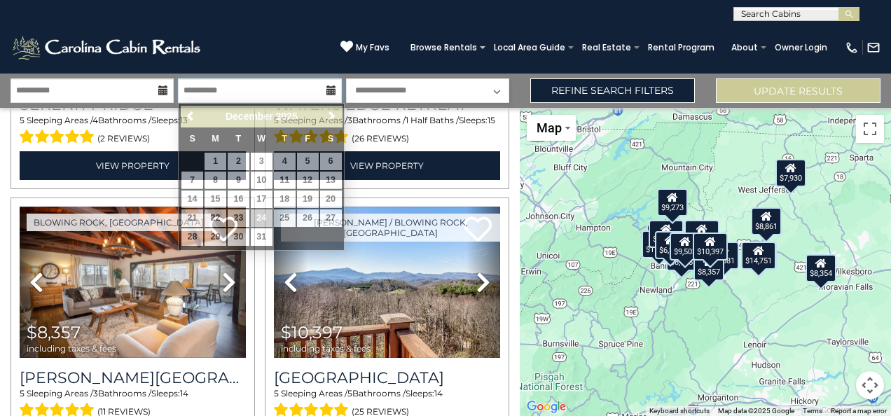
click at [299, 85] on input "**********" at bounding box center [259, 90] width 163 height 25
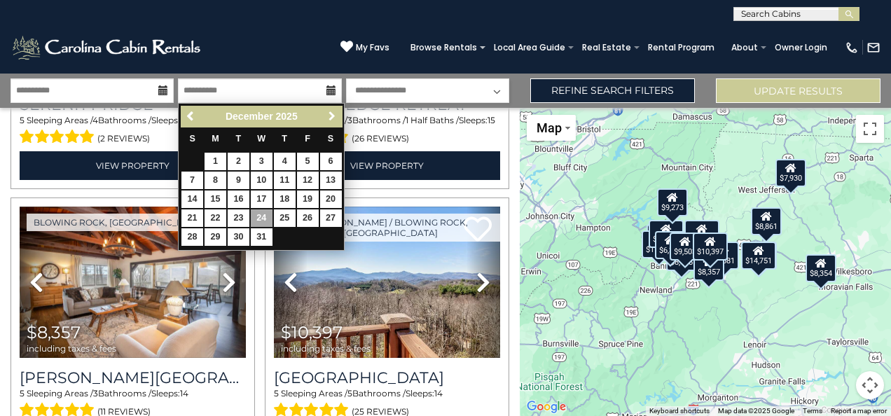
click at [331, 114] on span "Next" at bounding box center [332, 116] width 11 height 11
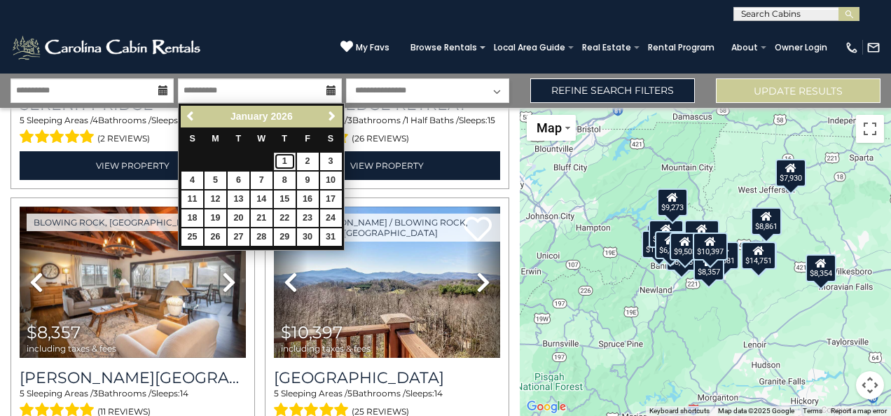
click at [288, 158] on link "1" at bounding box center [285, 162] width 22 height 18
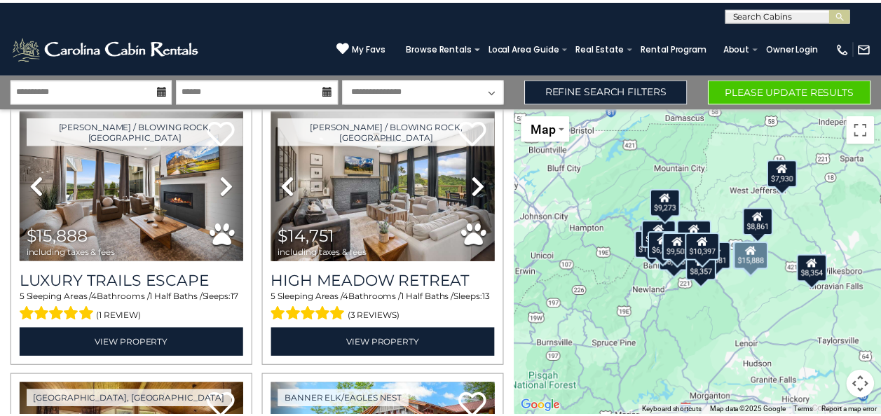
scroll to position [0, 0]
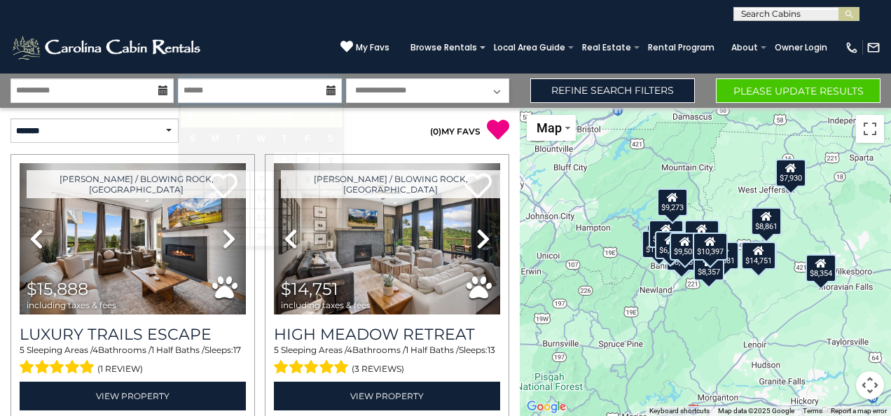
click at [250, 87] on input "******" at bounding box center [259, 90] width 163 height 25
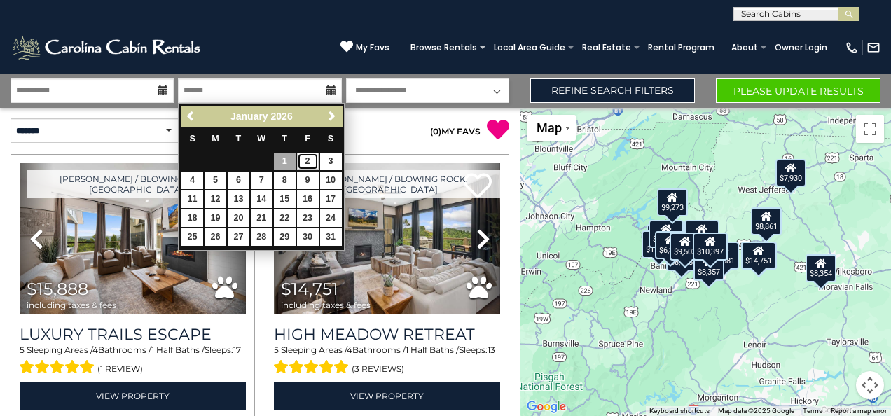
click at [311, 158] on link "2" at bounding box center [308, 162] width 22 height 18
type input "******"
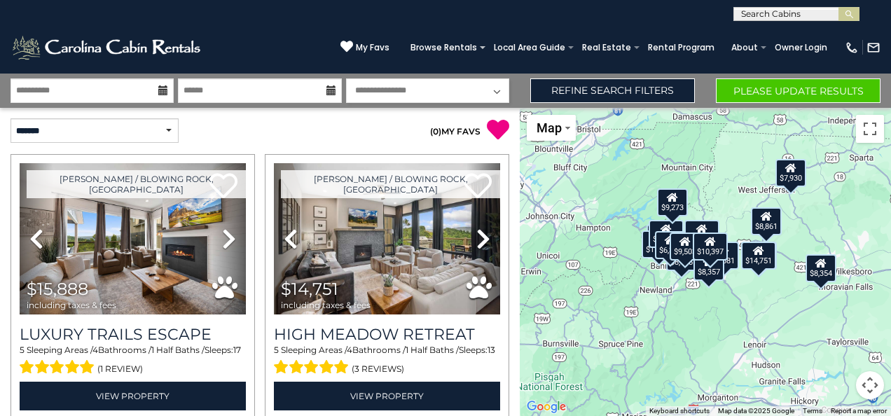
click at [500, 151] on div "**********" at bounding box center [260, 131] width 520 height 46
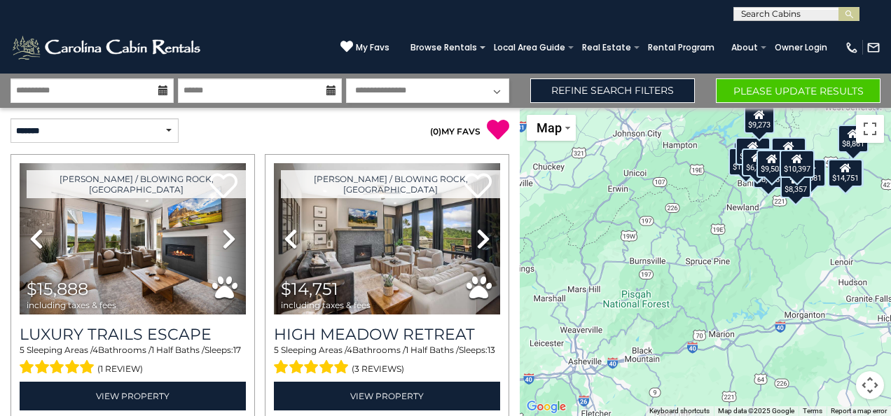
drag, startPoint x: 665, startPoint y: 301, endPoint x: 754, endPoint y: 217, distance: 122.0
click at [754, 217] on div "$15,888 $14,751 $12,029 $17,411 $10,082 $8,354 $8,861 $8,465 $4,681 $9,273 $13,…" at bounding box center [705, 262] width 371 height 308
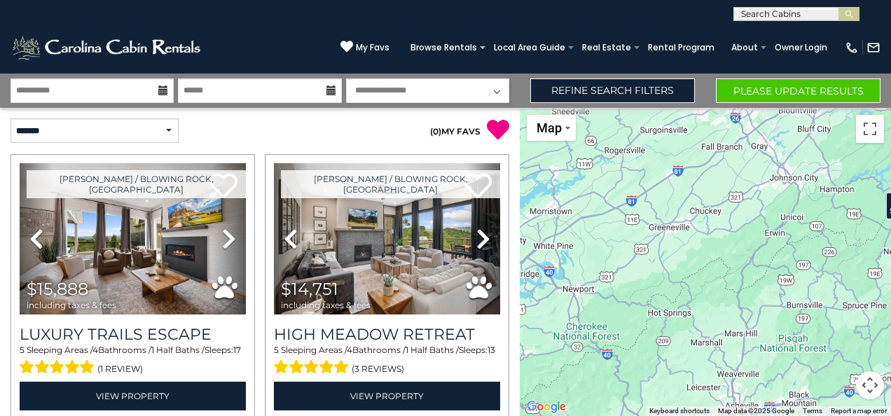
drag, startPoint x: 735, startPoint y: 275, endPoint x: 894, endPoint y: 317, distance: 164.1
click at [891, 317] on html "**********" at bounding box center [445, 208] width 891 height 416
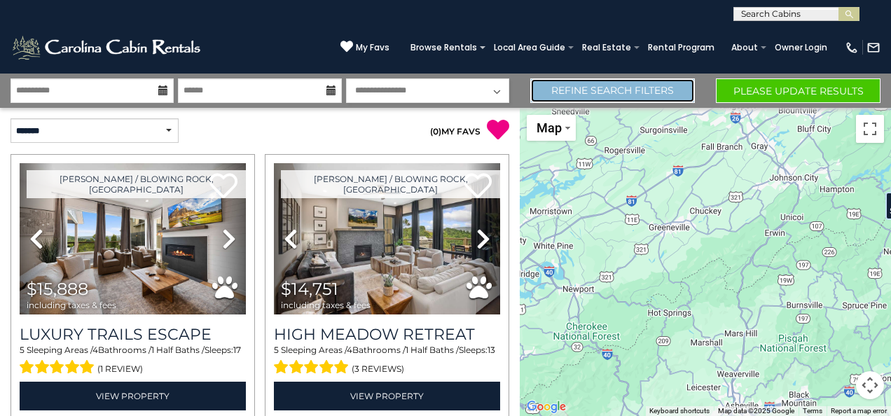
click at [611, 83] on link "Refine Search Filters" at bounding box center [613, 90] width 165 height 25
